Goal: Information Seeking & Learning: Find specific fact

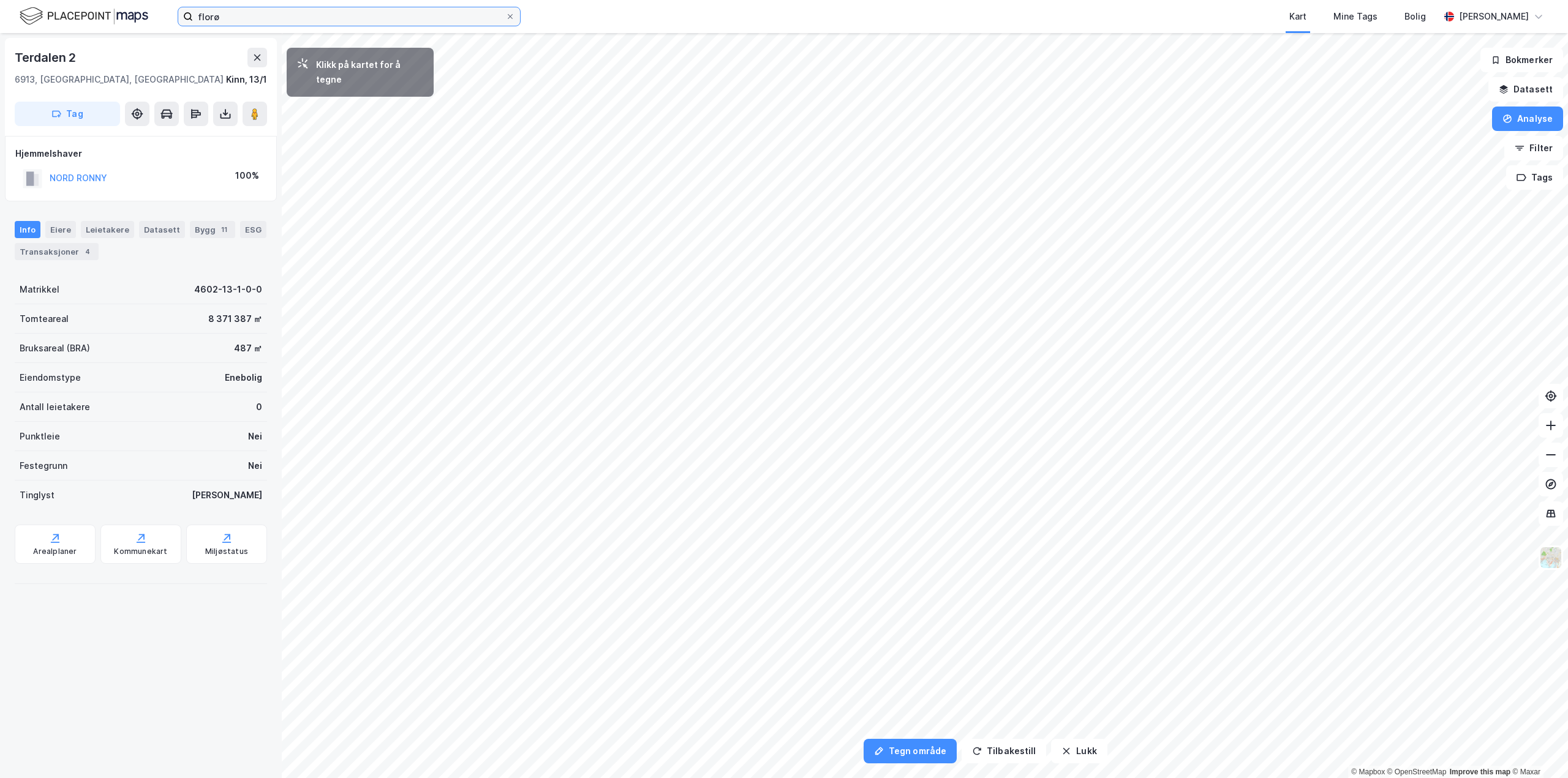
click at [384, 14] on input "florø" at bounding box center [348, 16] width 312 height 18
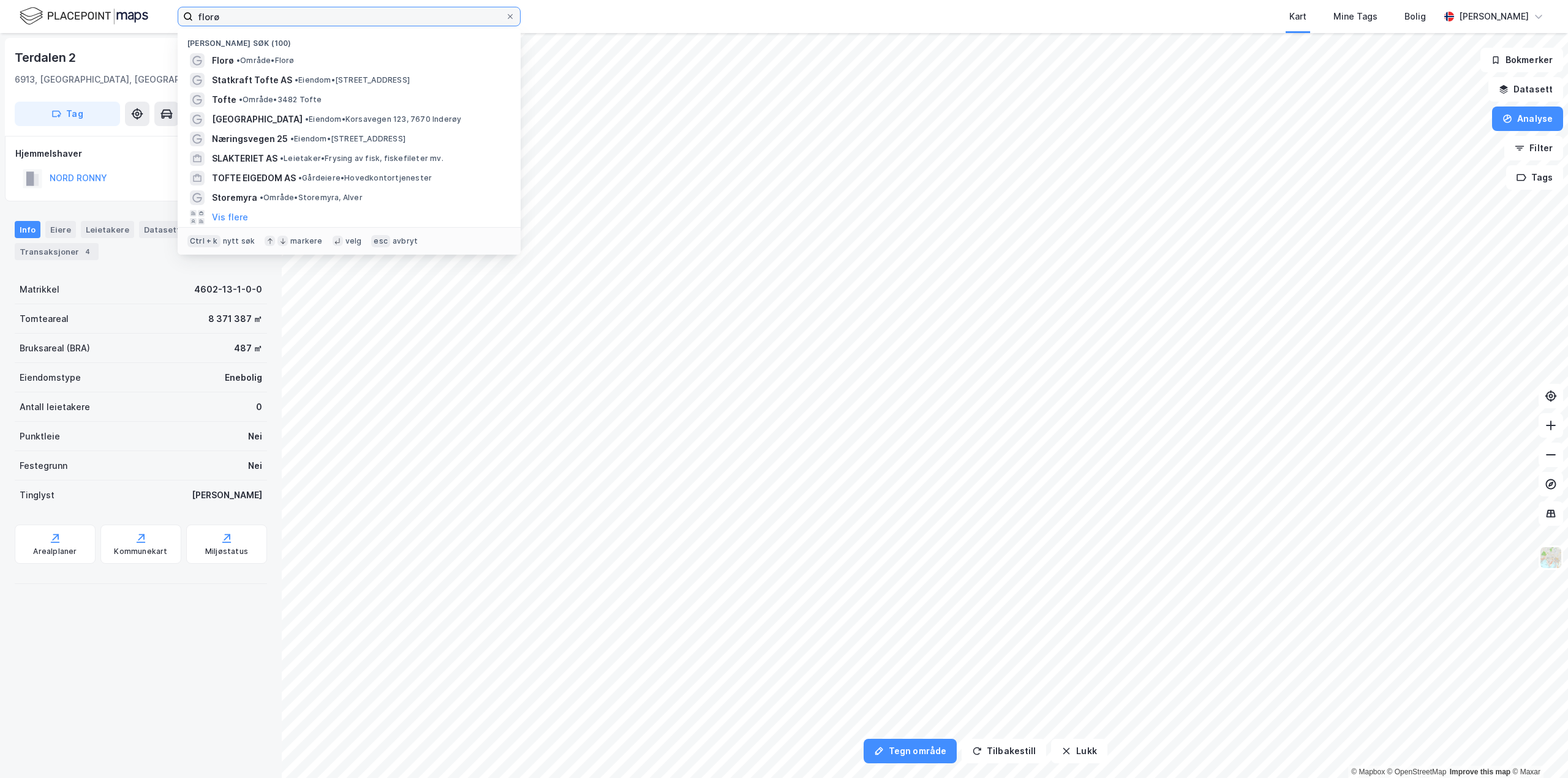
click at [384, 14] on input "florø" at bounding box center [348, 16] width 312 height 18
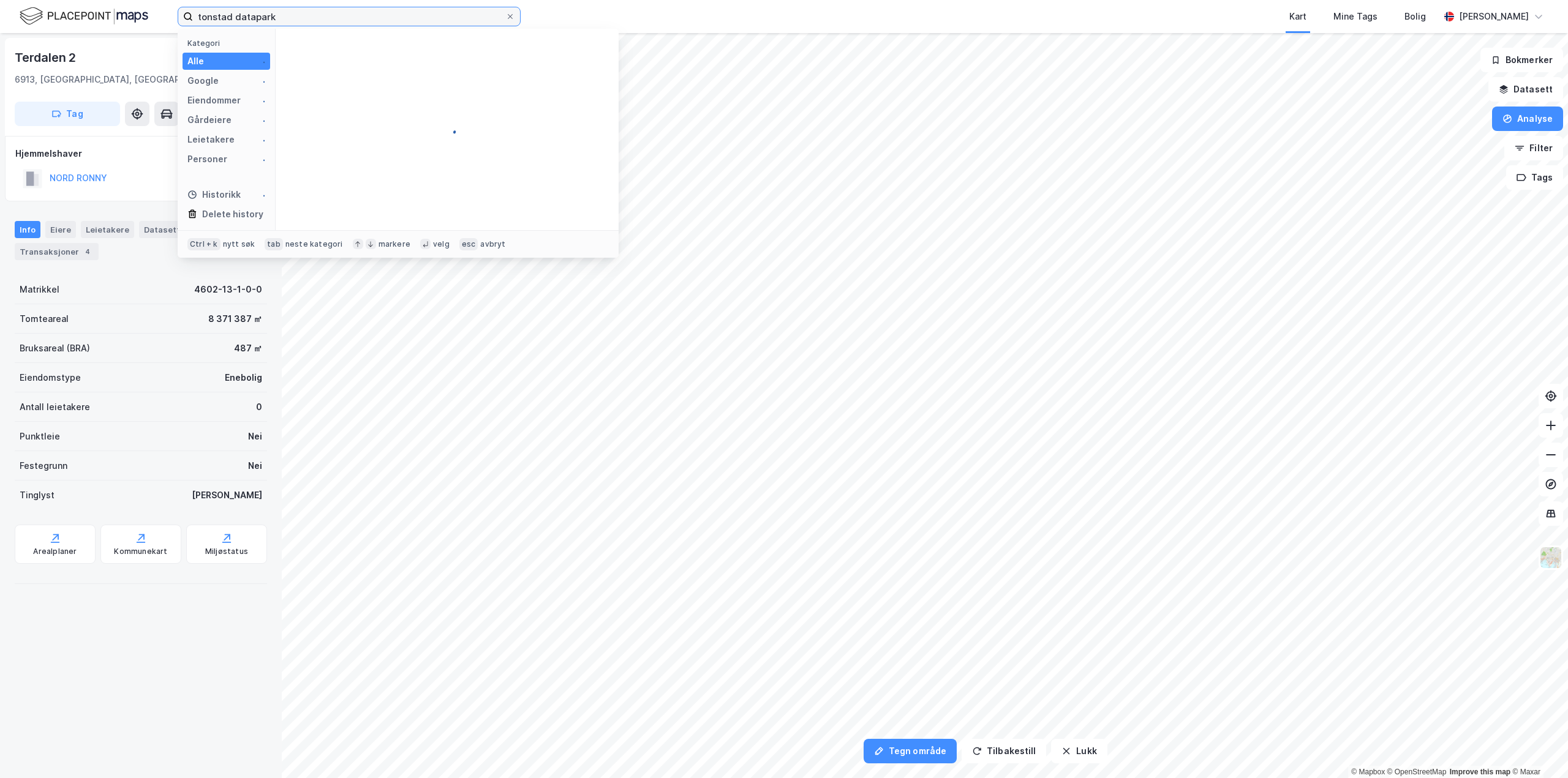
type input "tonstad datapark"
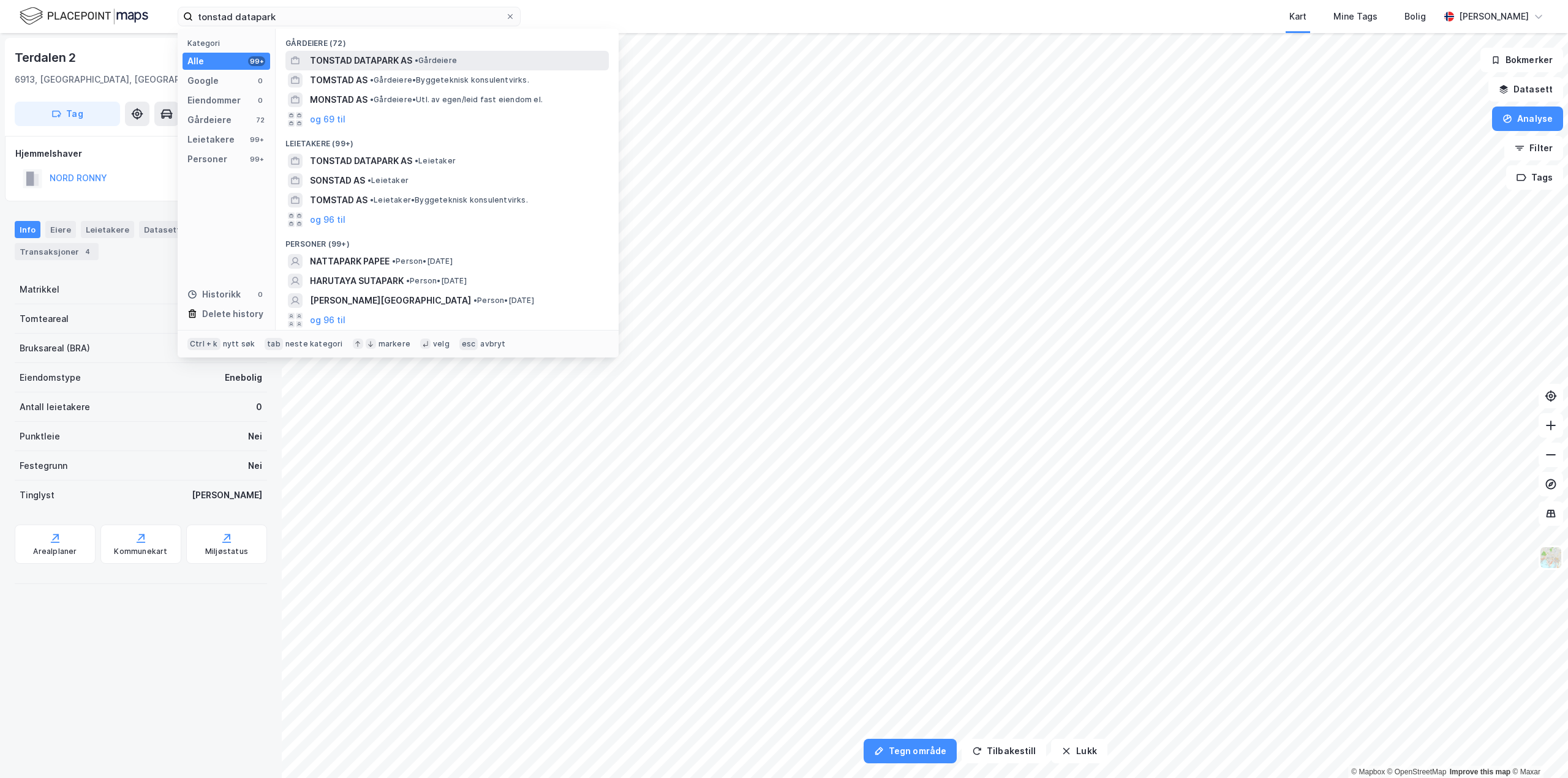
click at [384, 58] on span "TONSTAD DATAPARK AS" at bounding box center [360, 60] width 102 height 15
